Goal: Transaction & Acquisition: Purchase product/service

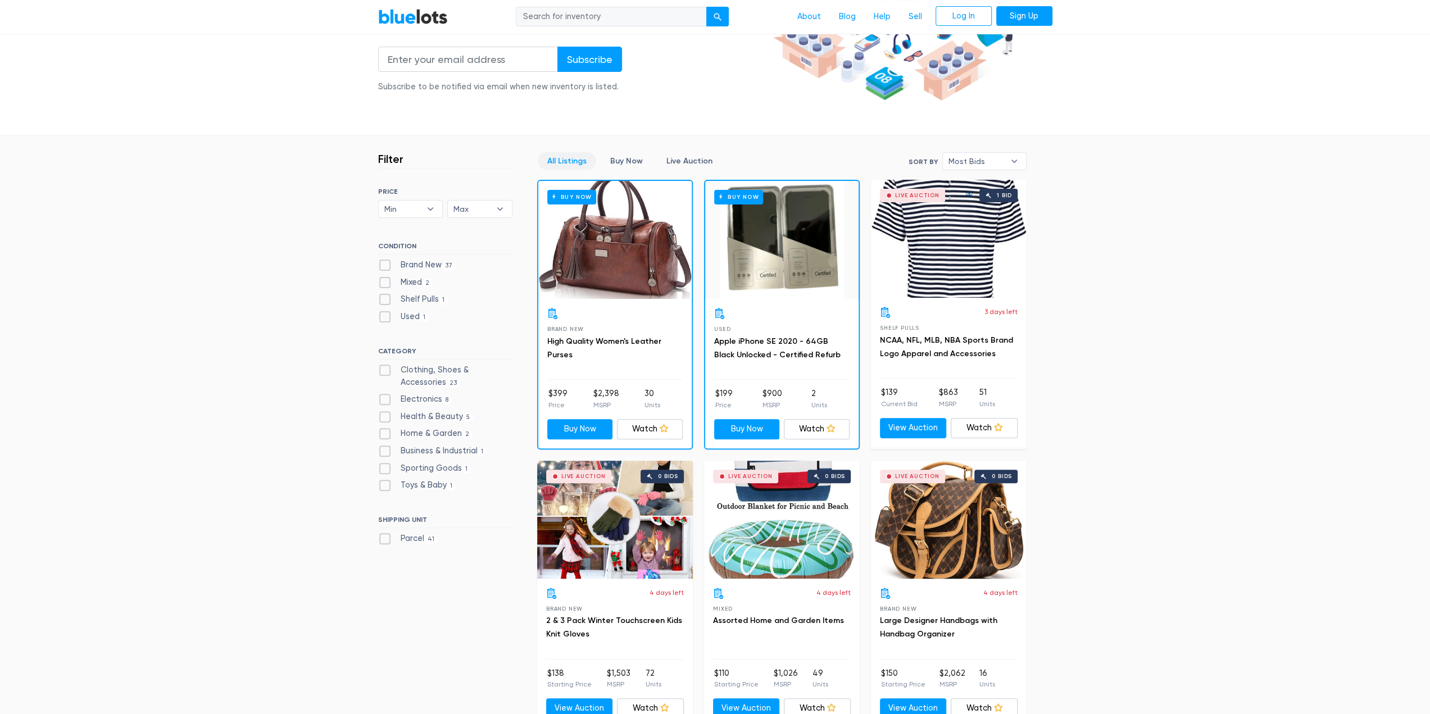
scroll to position [281, 0]
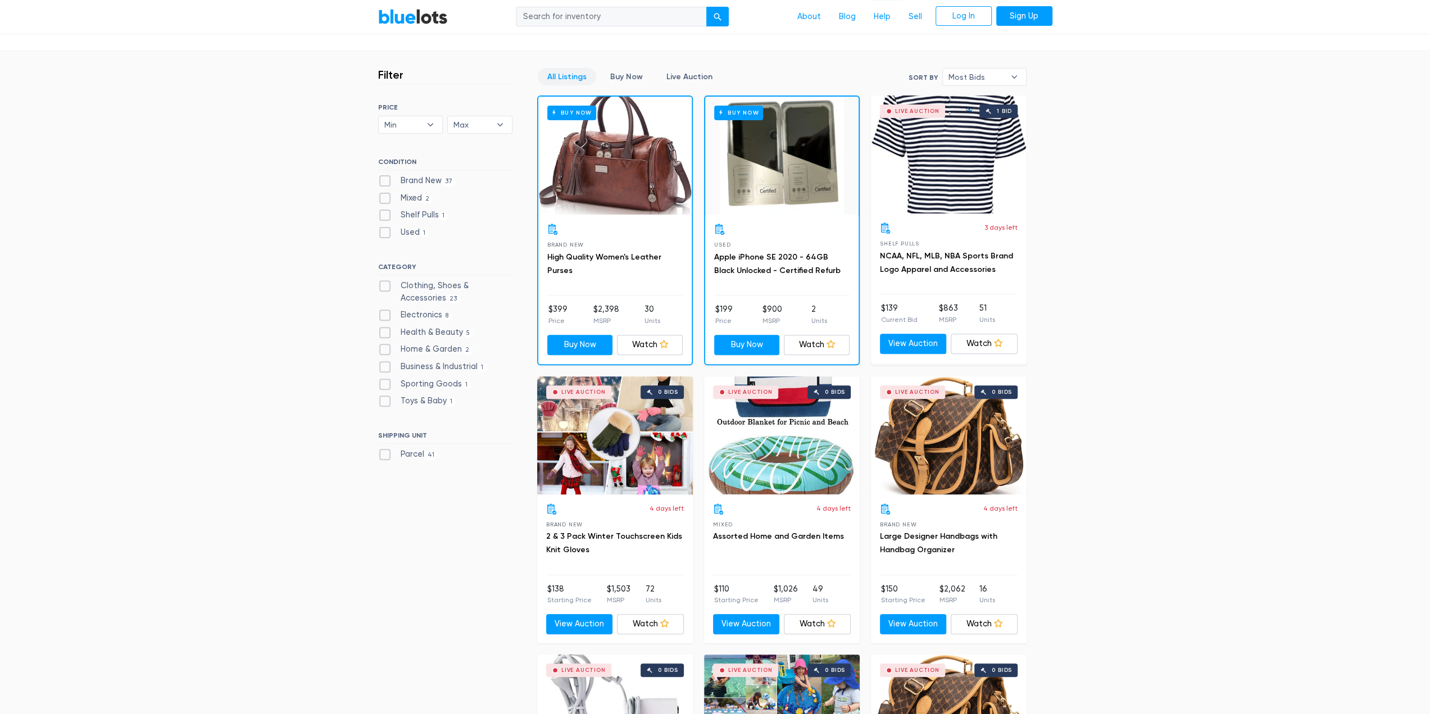
click at [384, 177] on label "Brand New 37" at bounding box center [417, 181] width 78 height 12
click at [384, 177] on New"] "Brand New 37" at bounding box center [381, 178] width 7 height 7
checkbox New"] "true"
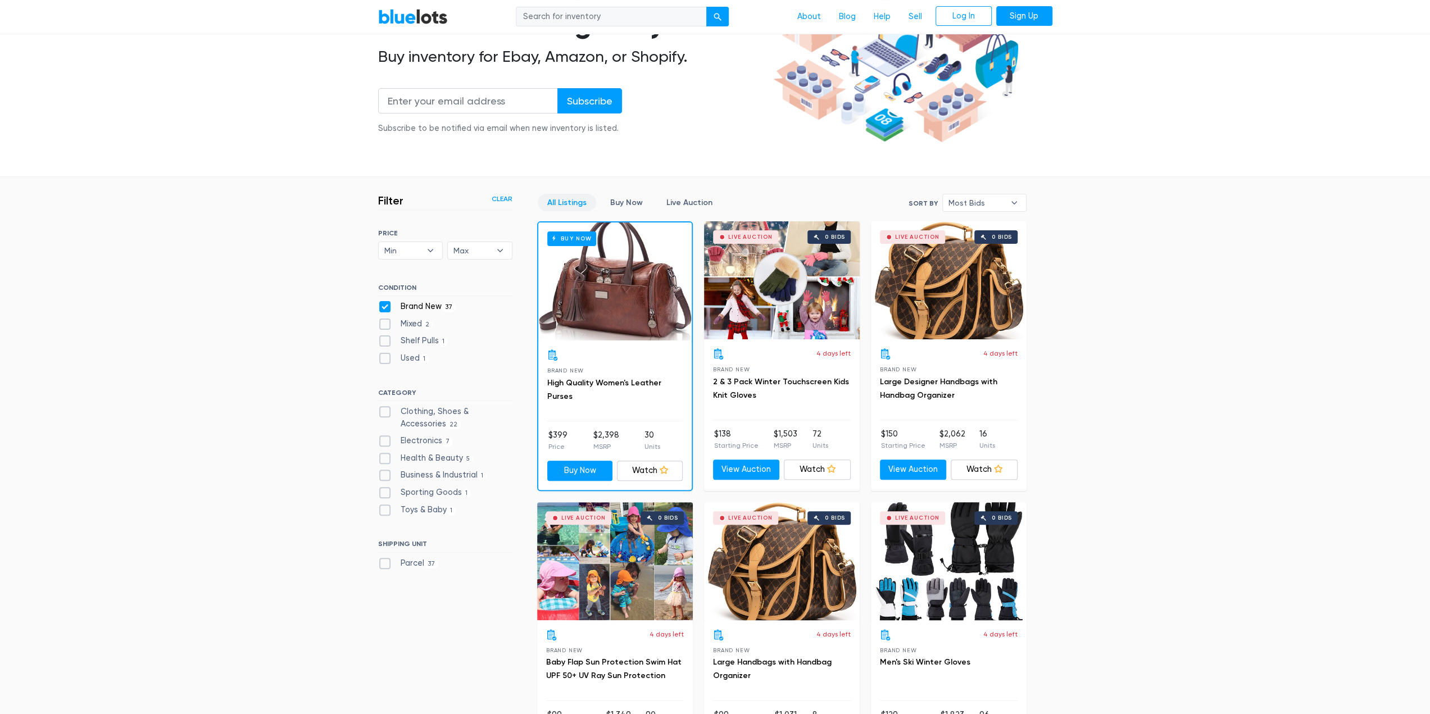
scroll to position [169, 0]
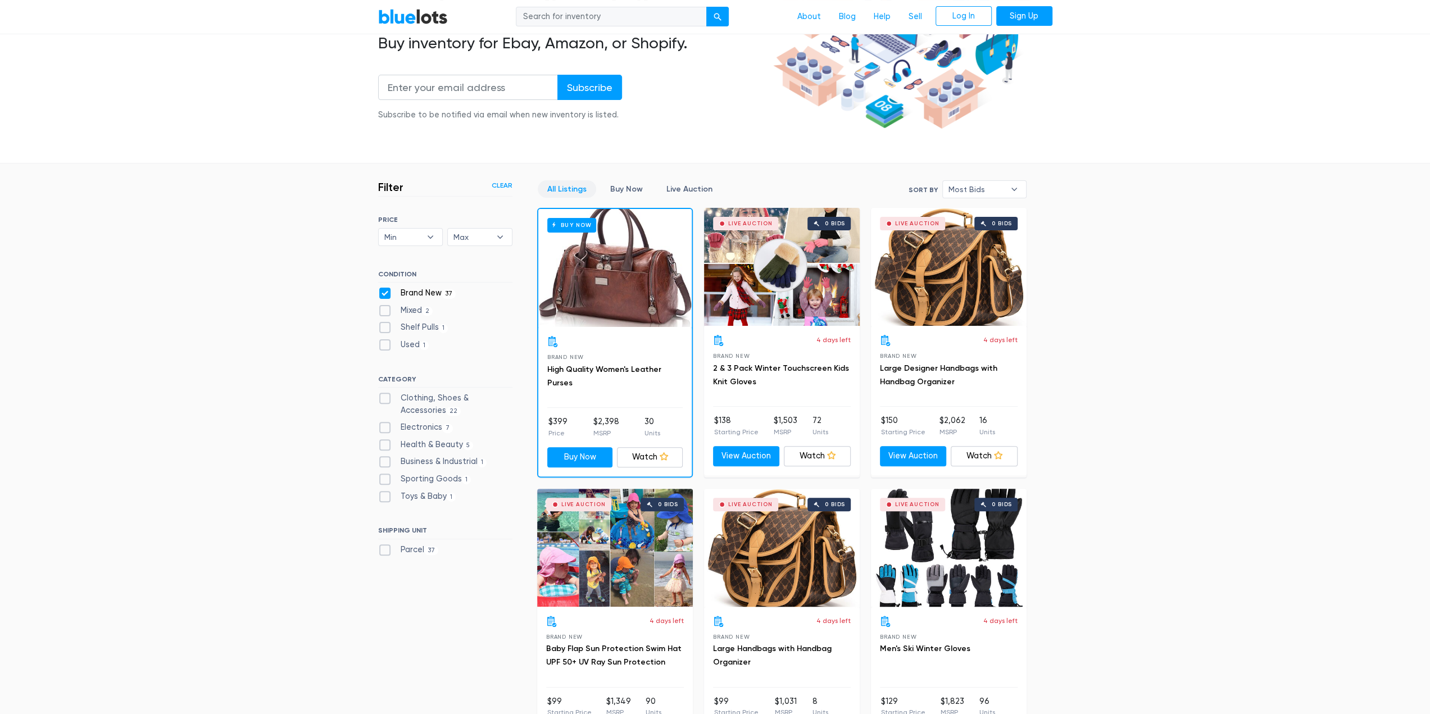
click at [382, 399] on label "Clothing, Shoes & Accessories 22" at bounding box center [445, 404] width 134 height 24
click at [382, 399] on Accessories"] "Clothing, Shoes & Accessories 22" at bounding box center [381, 395] width 7 height 7
checkbox Accessories"] "true"
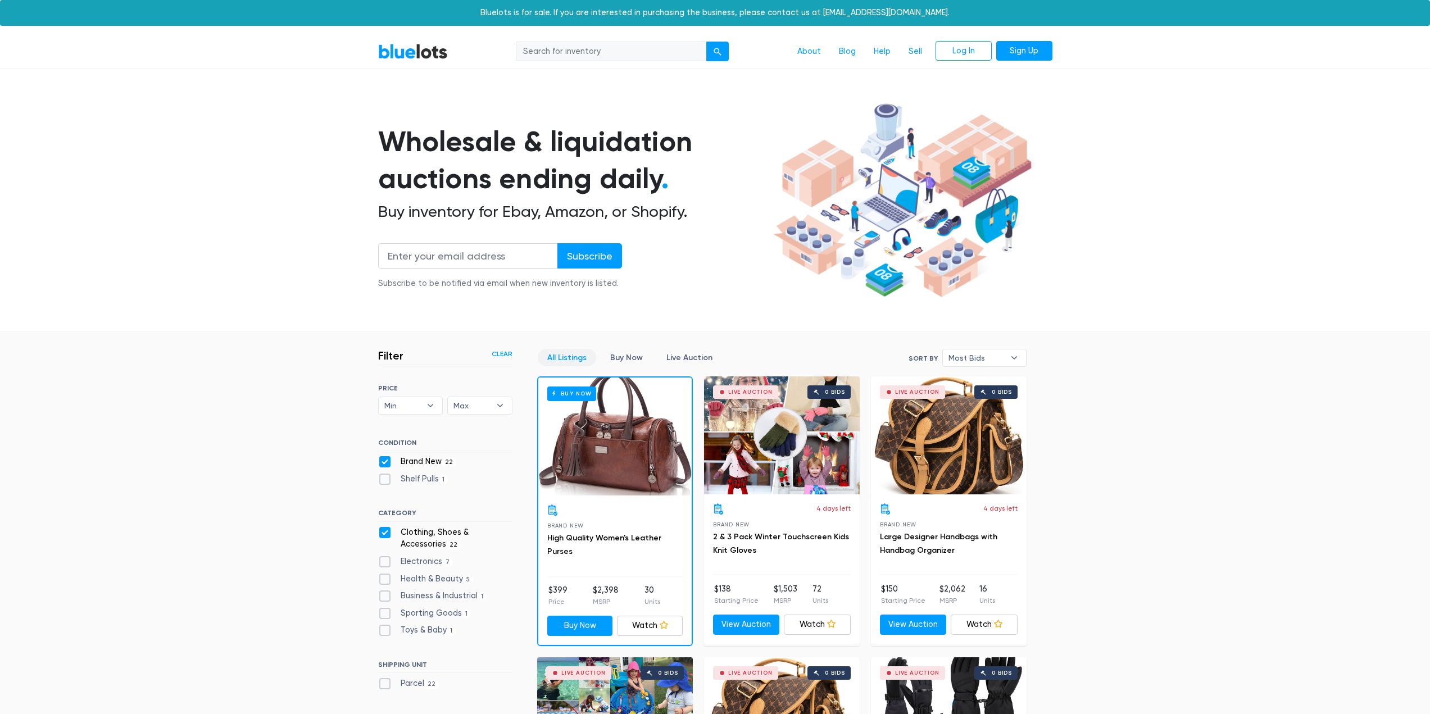
scroll to position [302, 0]
